Goal: Task Accomplishment & Management: Use online tool/utility

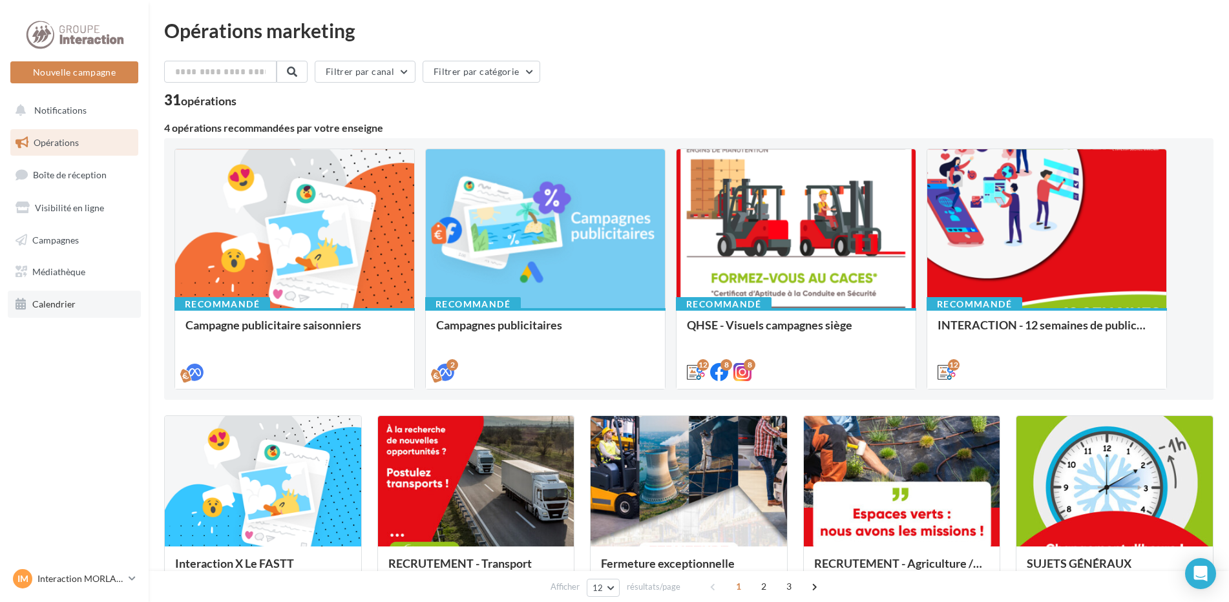
click at [86, 295] on link "Calendrier" at bounding box center [74, 304] width 133 height 27
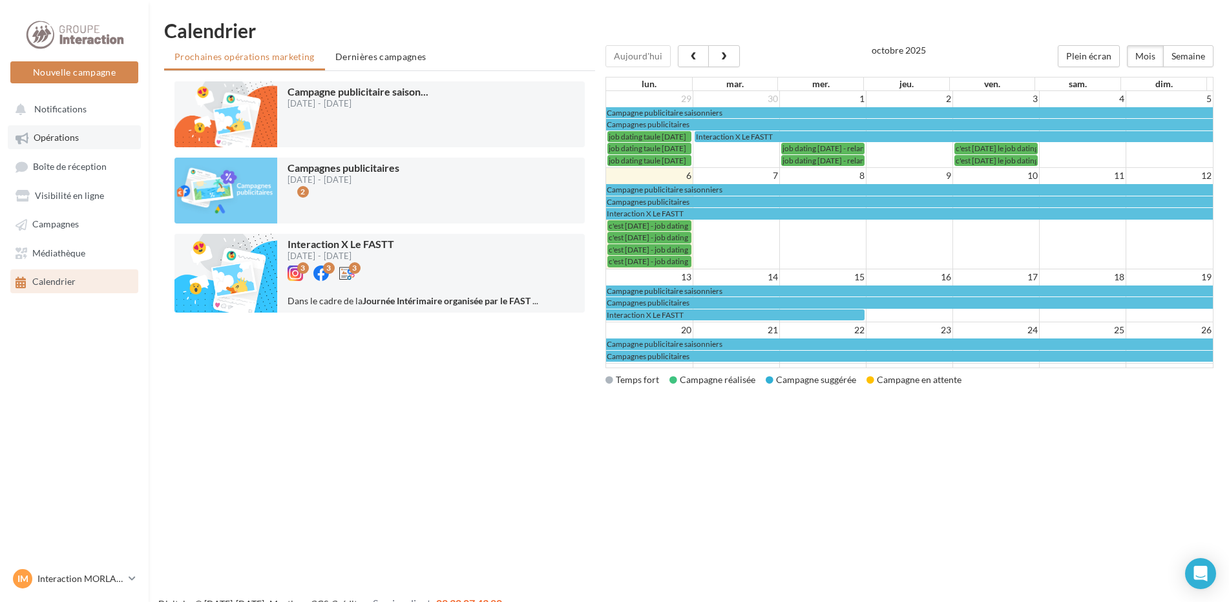
click at [93, 136] on link "Opérations" at bounding box center [74, 136] width 133 height 23
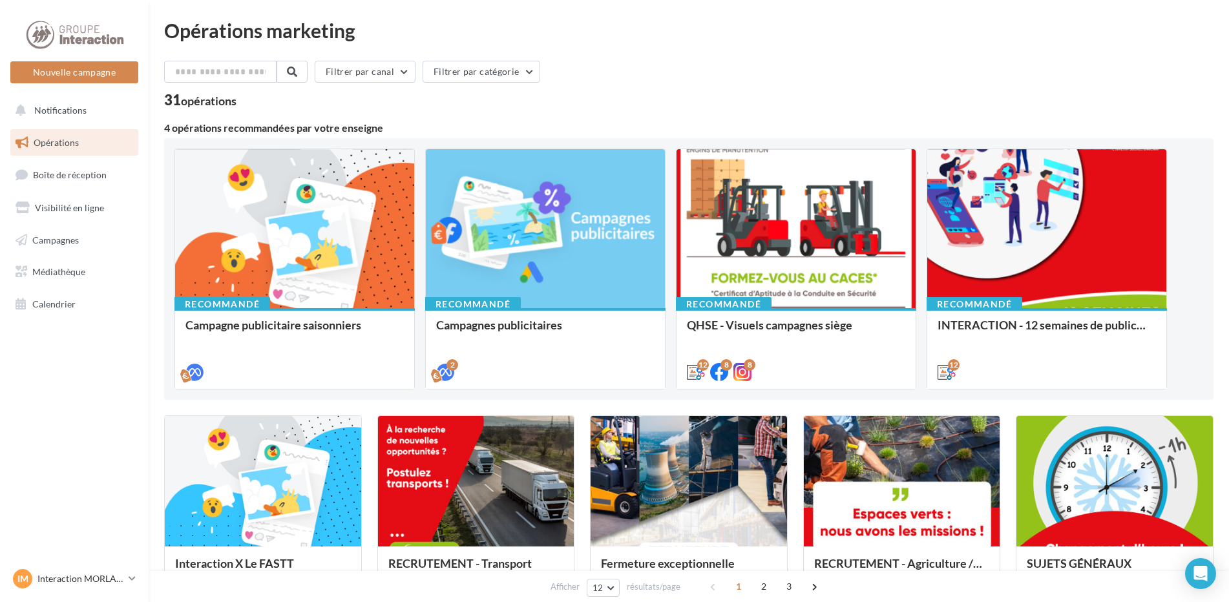
click at [819, 318] on div "QHSE - Visuels campagnes siège Les visuels proposés par le service QHSE du Grou…" at bounding box center [796, 347] width 218 height 59
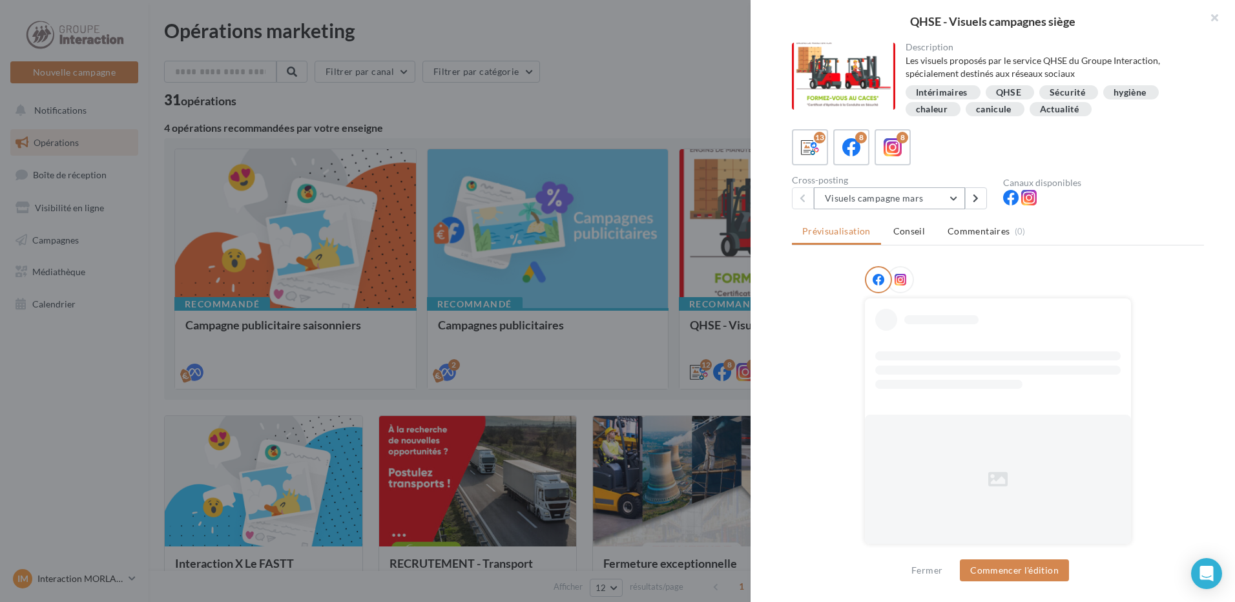
click at [851, 207] on button "Visuels campagne mars" at bounding box center [889, 198] width 151 height 22
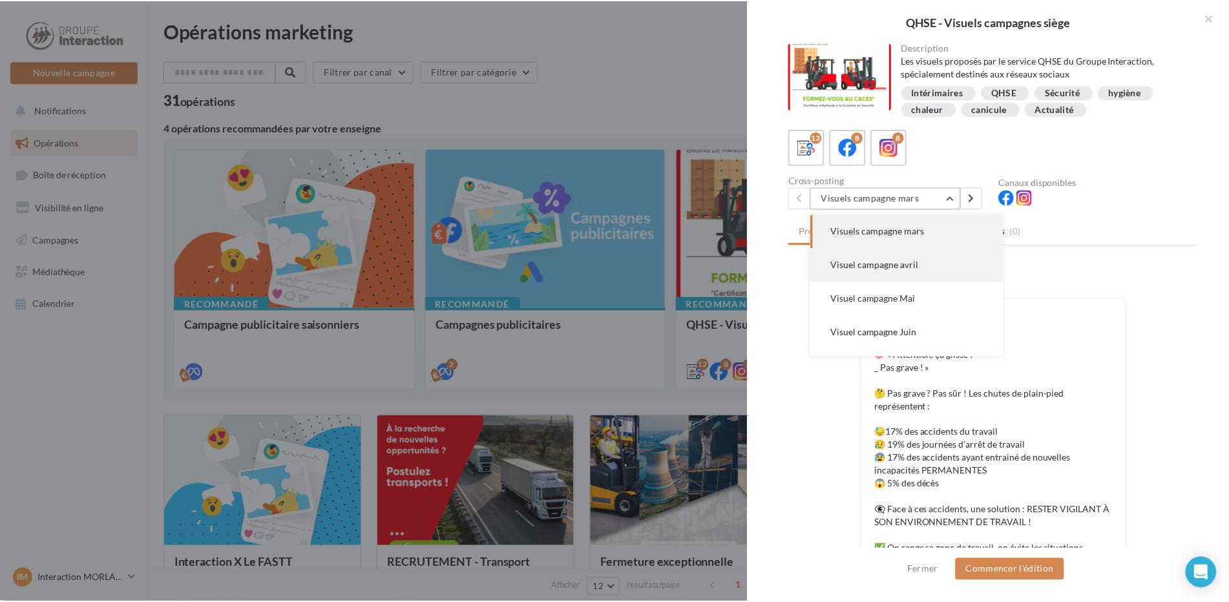
scroll to position [295, 0]
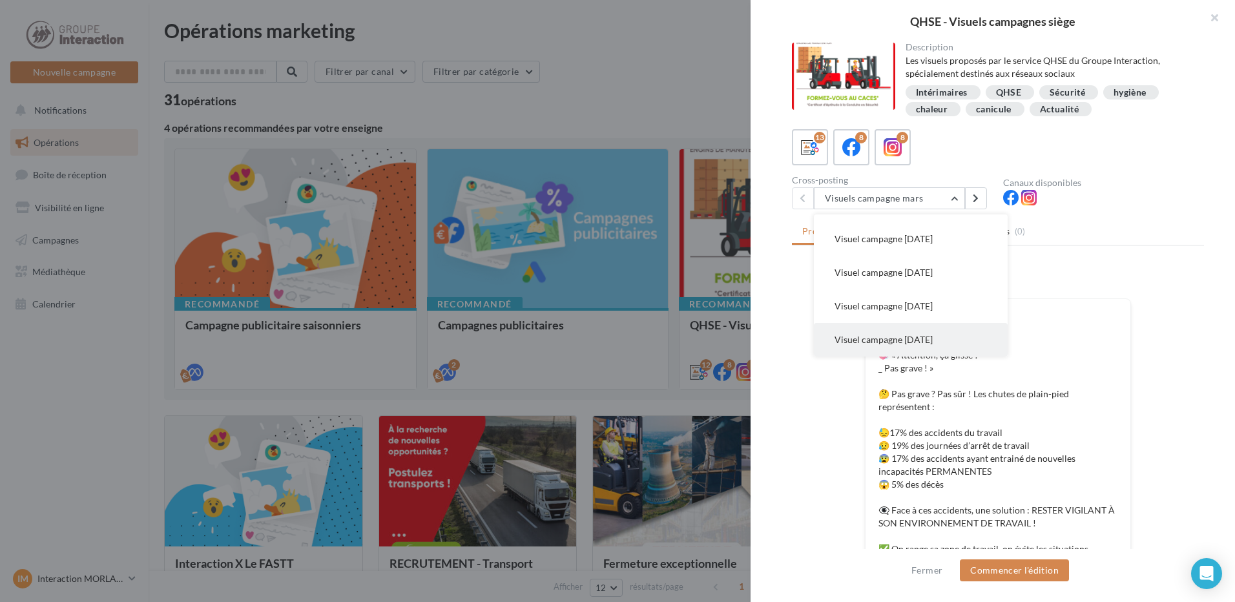
click at [872, 335] on span "Visuel campagne juin 2025" at bounding box center [884, 339] width 98 height 11
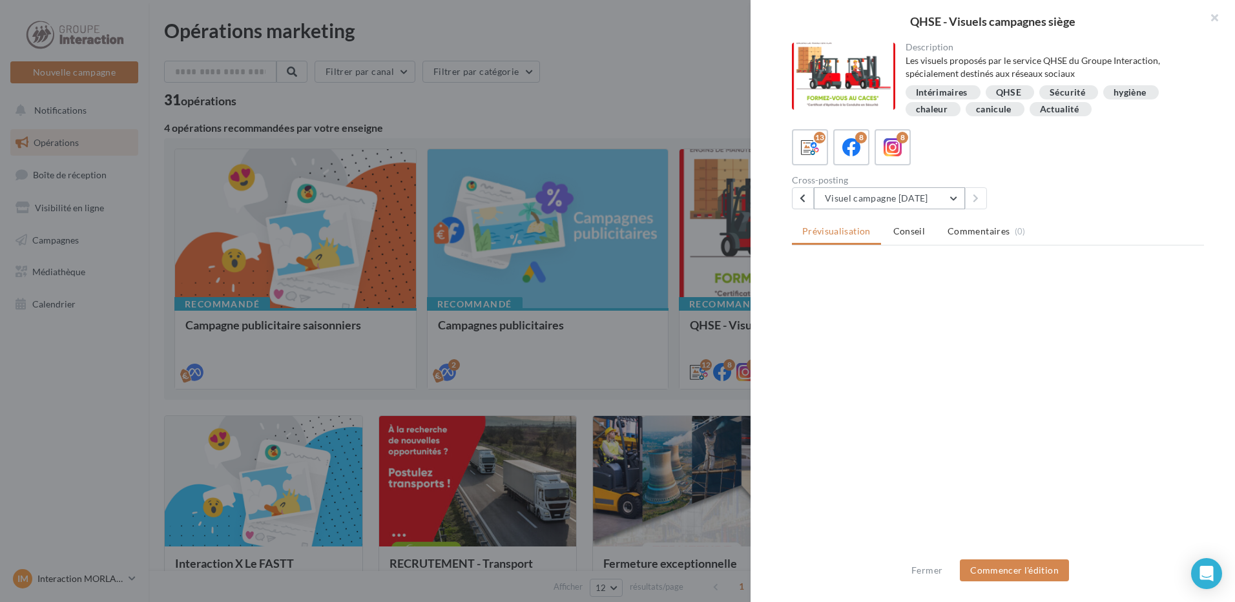
click at [889, 198] on button "Visuel campagne juin 2025" at bounding box center [889, 198] width 151 height 22
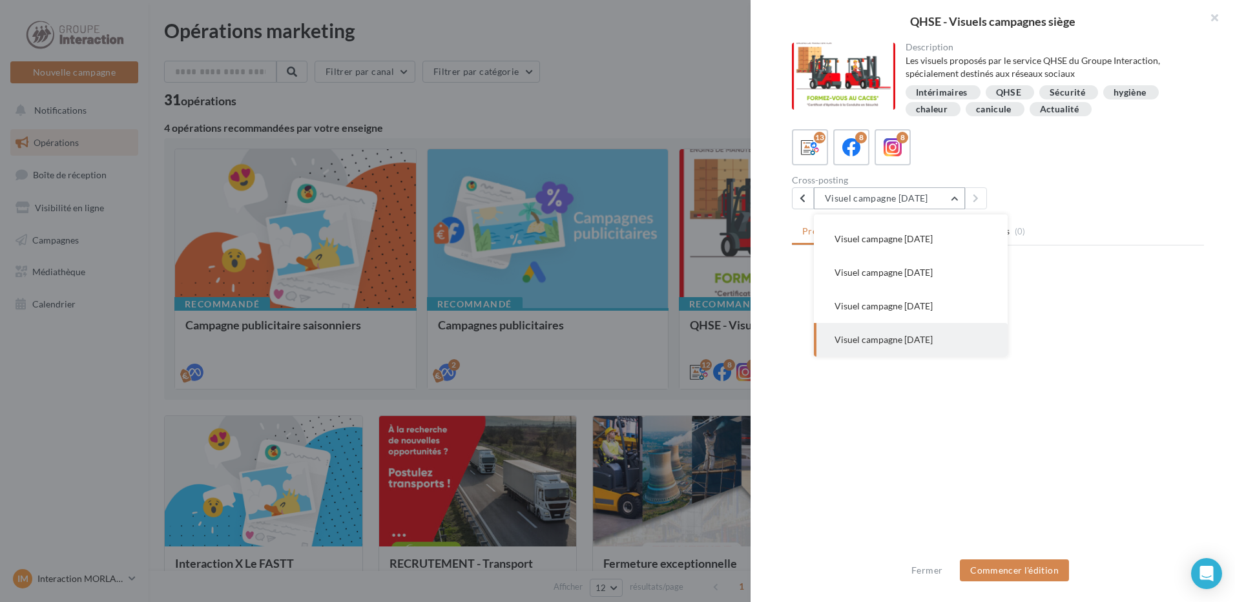
click at [889, 198] on button "Visuel campagne juin 2025" at bounding box center [889, 198] width 151 height 22
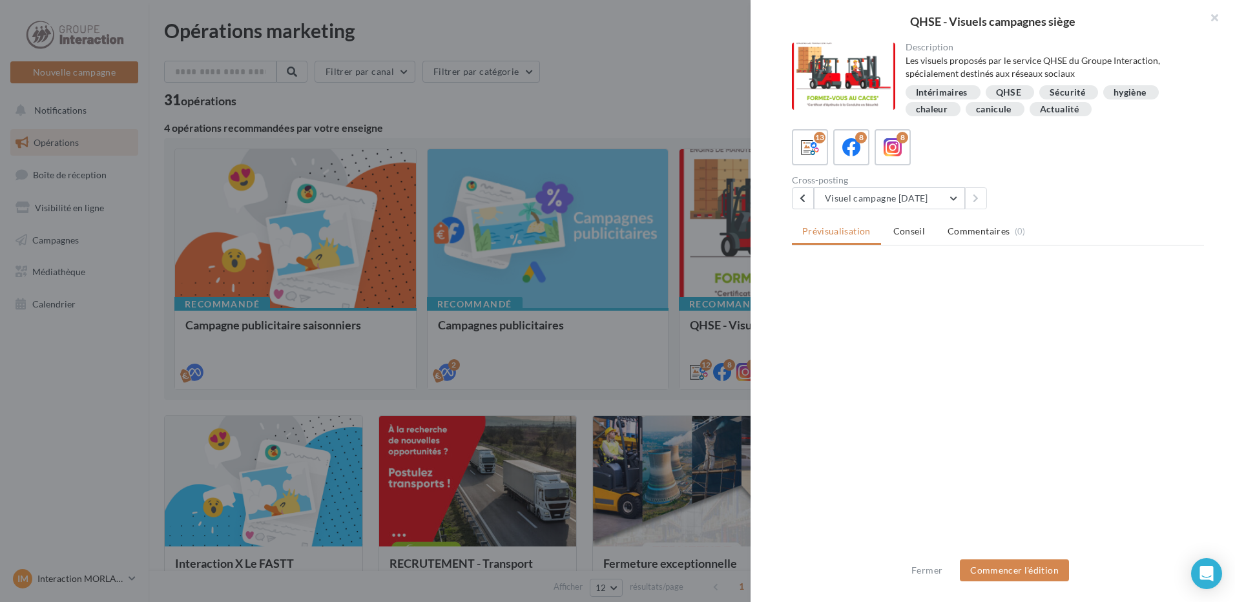
click at [609, 98] on div at bounding box center [617, 301] width 1235 height 602
